Goal: Information Seeking & Learning: Learn about a topic

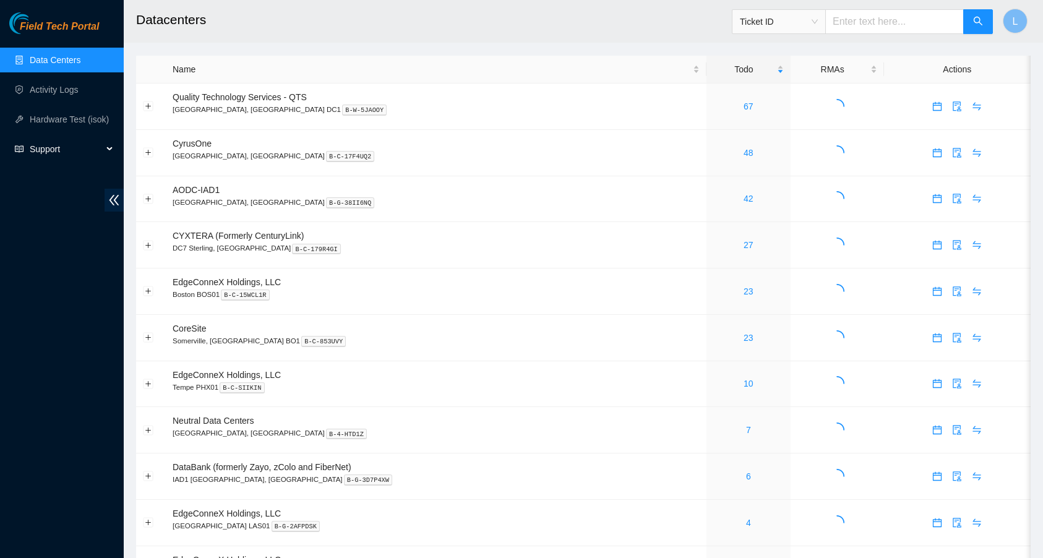
click at [62, 144] on span "Support" at bounding box center [66, 149] width 73 height 25
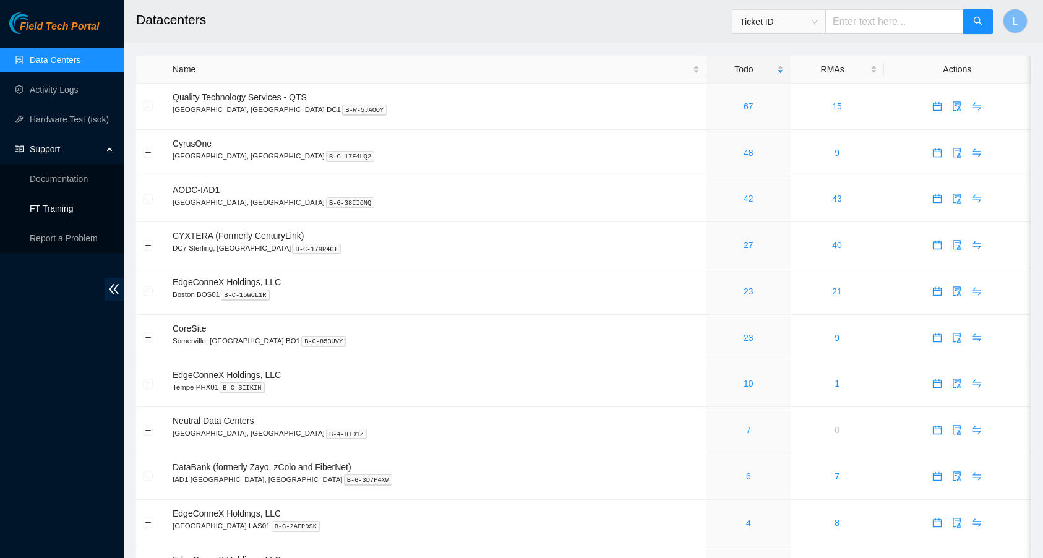
click at [57, 206] on link "FT Training" at bounding box center [52, 209] width 44 height 10
